Goal: Use online tool/utility: Utilize a website feature to perform a specific function

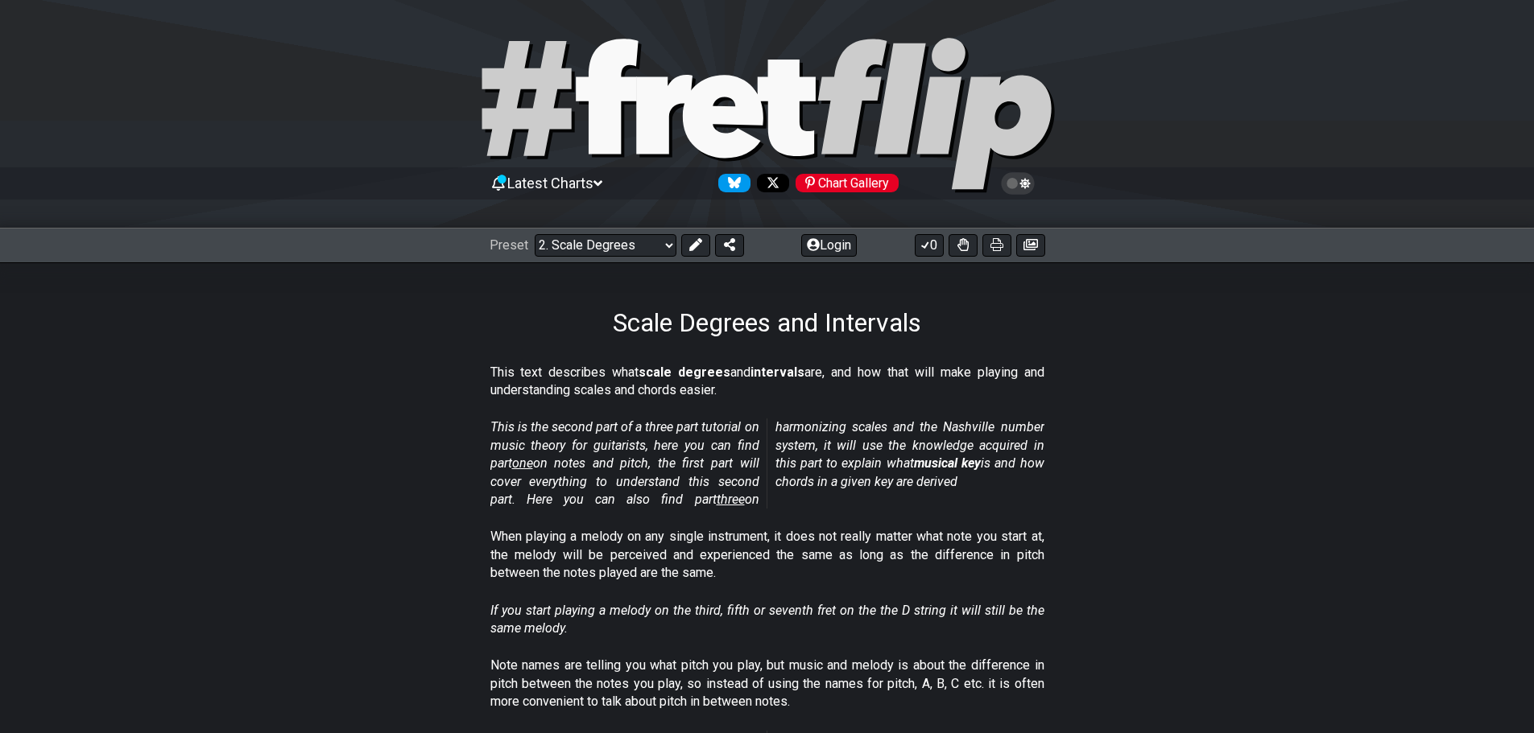
click at [763, 112] on icon at bounding box center [767, 115] width 580 height 161
select select "/welcome"
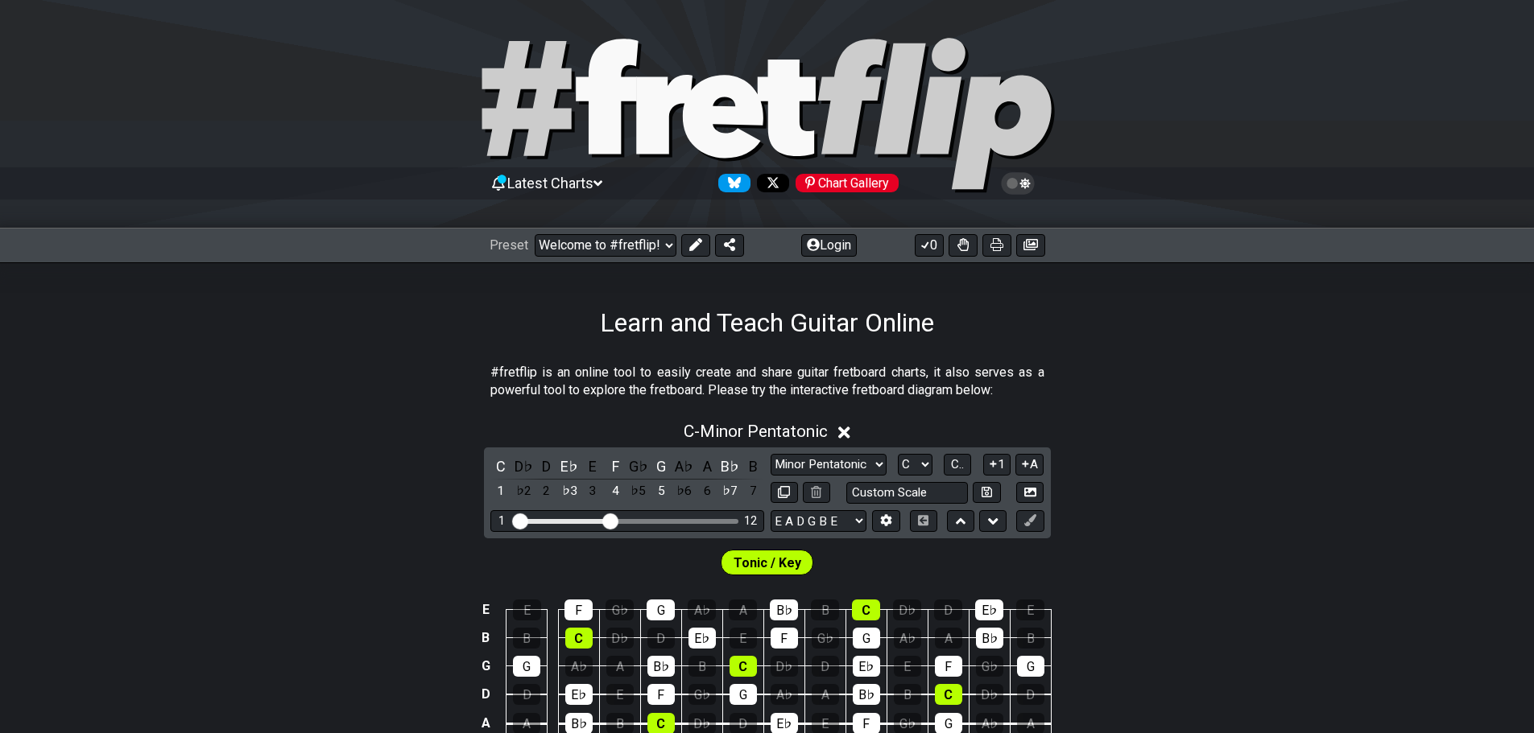
click at [763, 112] on icon at bounding box center [767, 115] width 580 height 161
click at [754, 559] on span "Tonic / Key" at bounding box center [767, 563] width 68 height 23
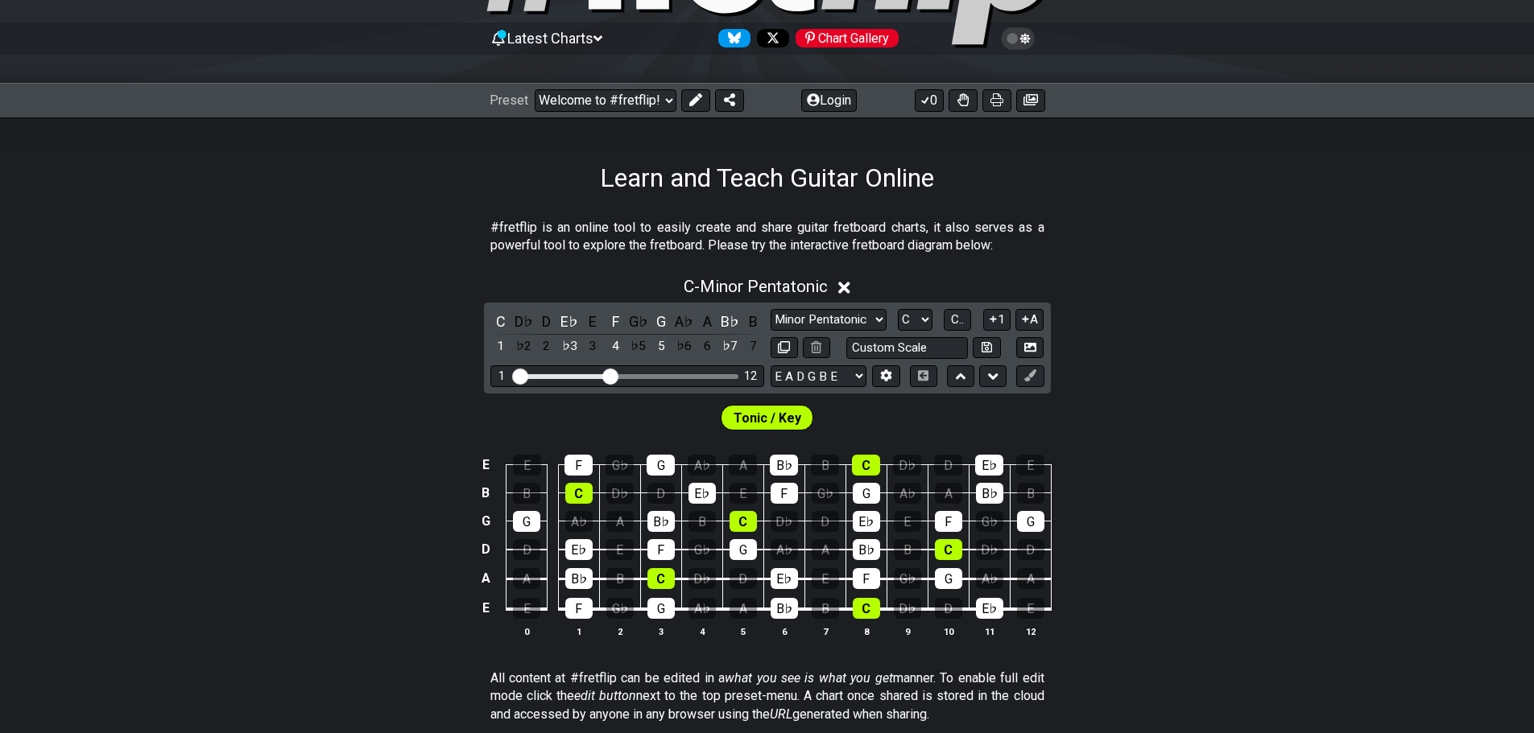
scroll to position [161, 0]
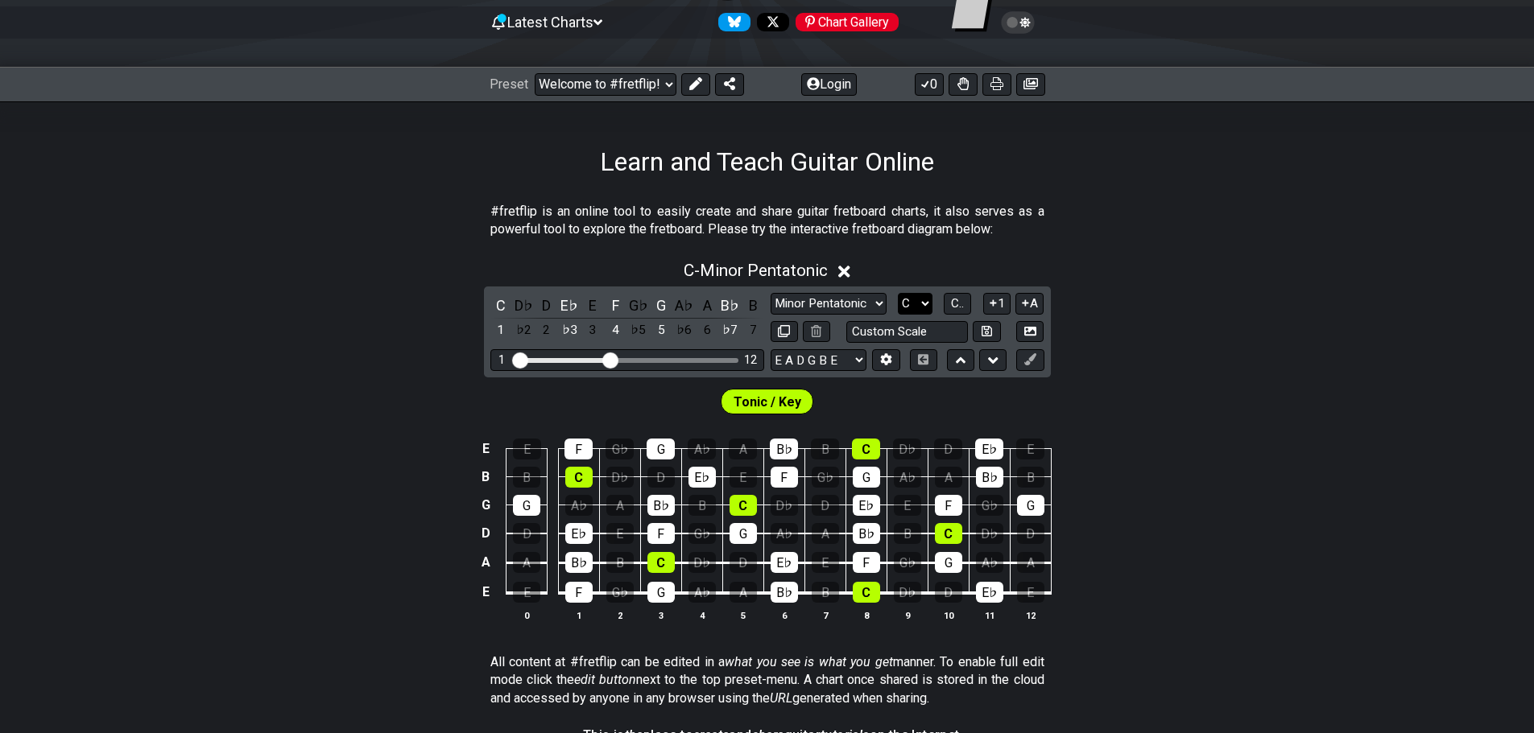
click at [919, 300] on select "A♭ A A♯ B♭ B C C♯ D♭ D D♯ E♭ E F F♯ G♭ G G♯" at bounding box center [915, 304] width 35 height 22
select select "B"
click at [898, 293] on select "A♭ A A♯ B♭ B C C♯ D♭ D D♯ E♭ E F F♯ G♭ G G♯" at bounding box center [915, 304] width 35 height 22
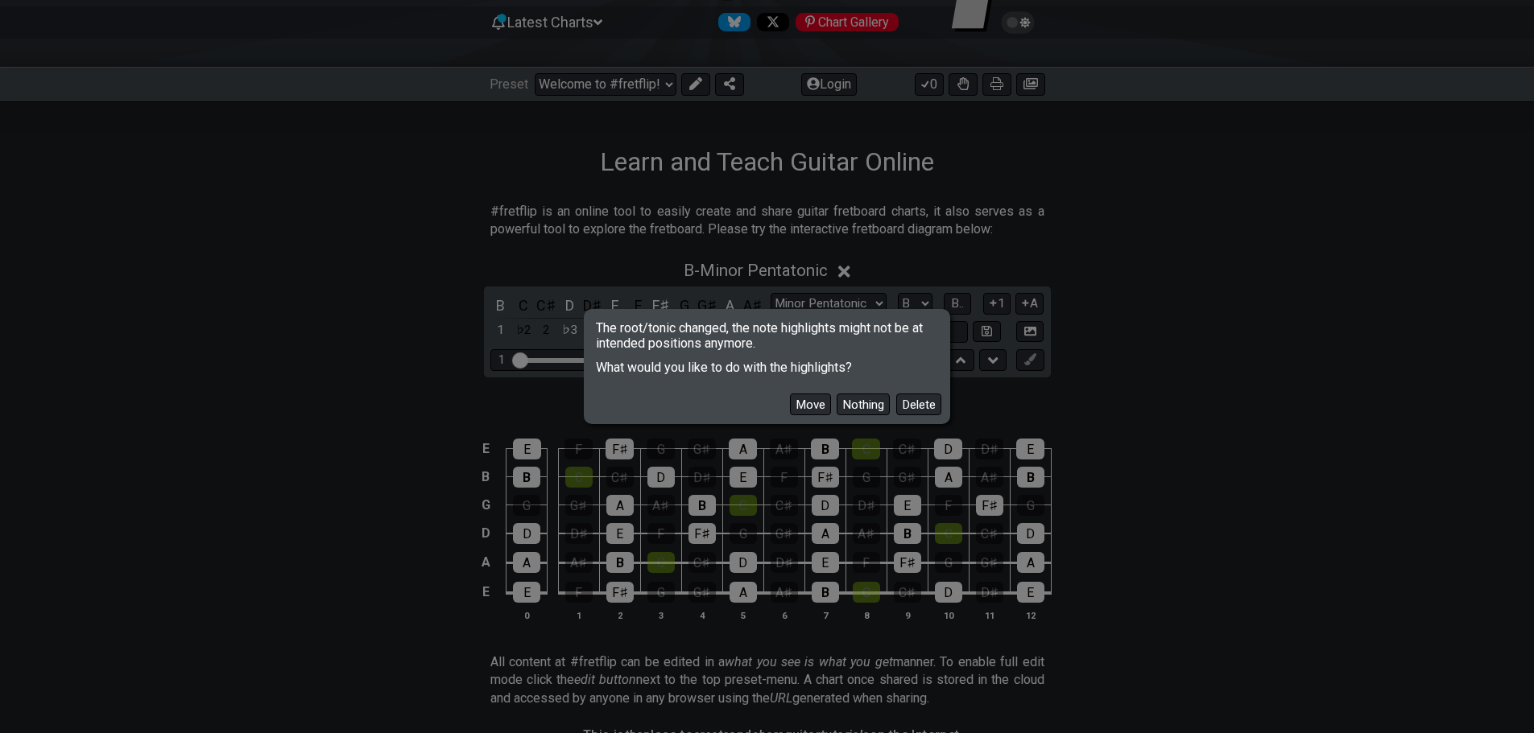
click at [1299, 374] on div "The root/tonic changed, the note highlights might not be at intended positions …" at bounding box center [767, 366] width 1534 height 733
click at [853, 407] on button "Nothing" at bounding box center [863, 405] width 53 height 22
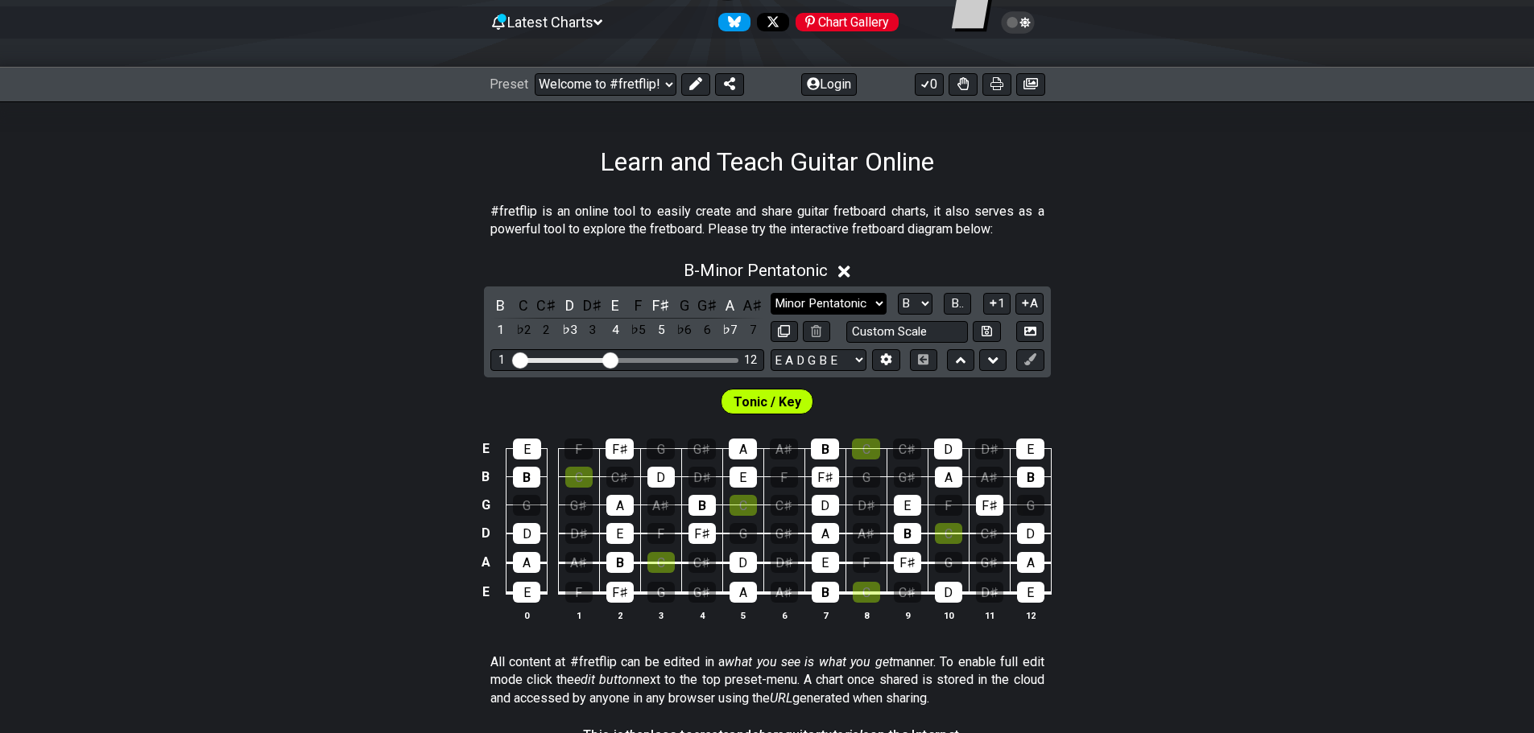
click at [876, 300] on select "Minor Pentatonic Click to edit Minor Pentatonic Major Pentatonic Minor Blues Ma…" at bounding box center [829, 304] width 116 height 22
select select "Minor Pentatonic"
click at [771, 293] on select "Minor Pentatonic Click to edit Minor Pentatonic Major Pentatonic Minor Blues Ma…" at bounding box center [829, 304] width 116 height 22
click at [841, 410] on div "Tonic / Key" at bounding box center [767, 398] width 1534 height 40
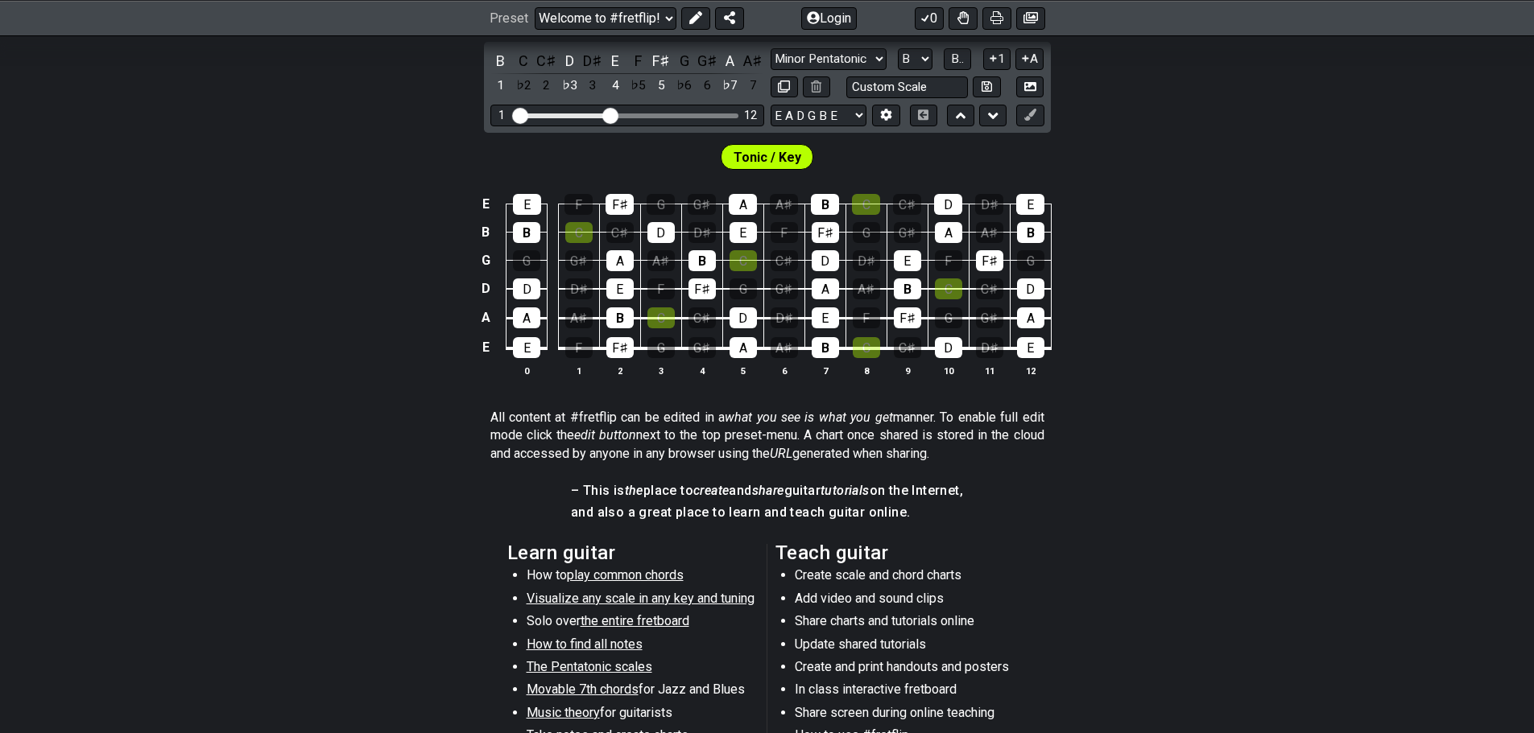
scroll to position [3, 0]
